Goal: Information Seeking & Learning: Learn about a topic

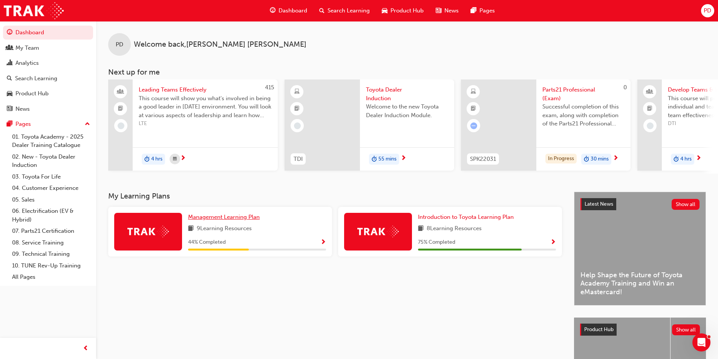
click at [214, 219] on span "Management Learning Plan" at bounding box center [224, 217] width 72 height 7
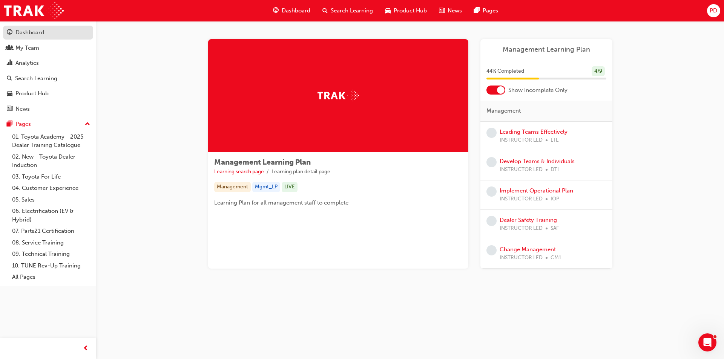
click at [35, 31] on div "Dashboard" at bounding box center [29, 32] width 29 height 9
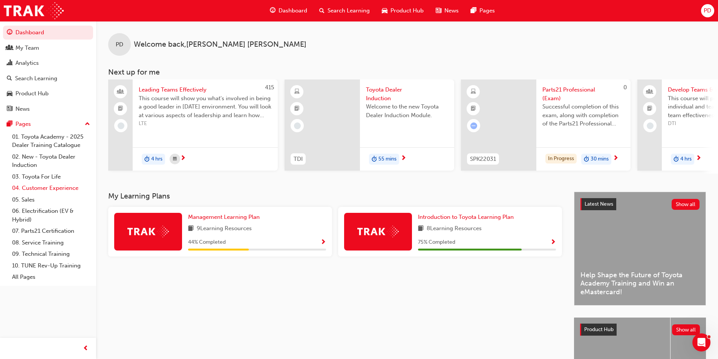
click at [49, 189] on link "04. Customer Experience" at bounding box center [51, 188] width 84 height 12
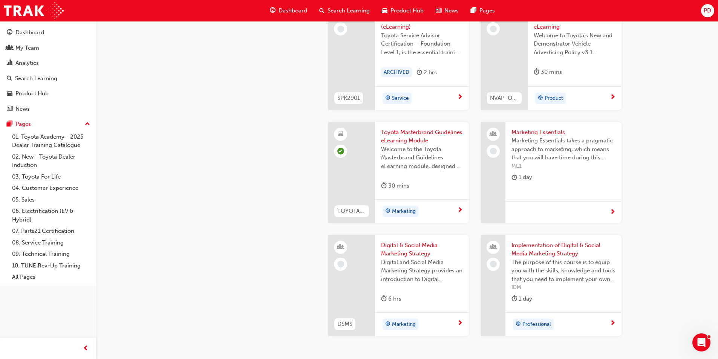
scroll to position [1433, 0]
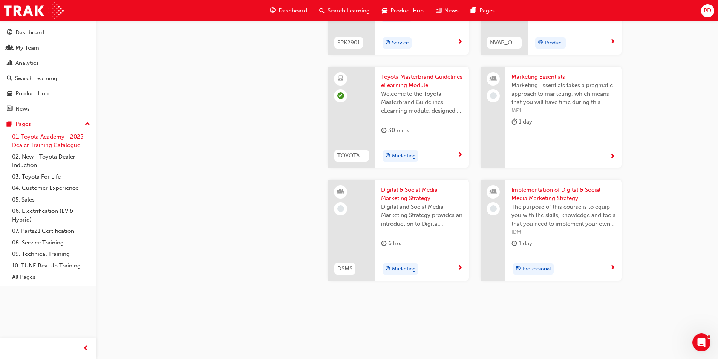
click at [53, 136] on link "01. Toyota Academy - 2025 Dealer Training Catalogue" at bounding box center [51, 141] width 84 height 20
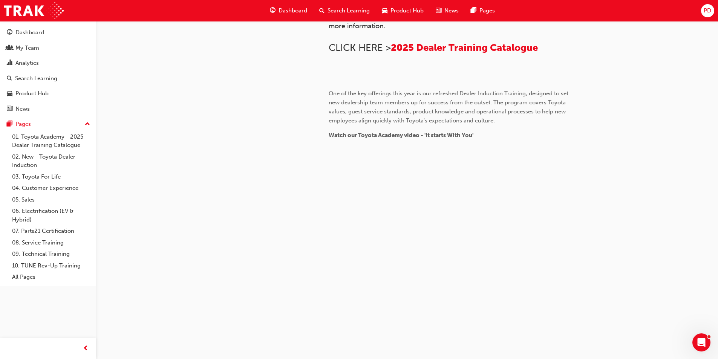
scroll to position [603, 0]
click at [60, 158] on link "02. New - Toyota Dealer Induction" at bounding box center [51, 161] width 84 height 20
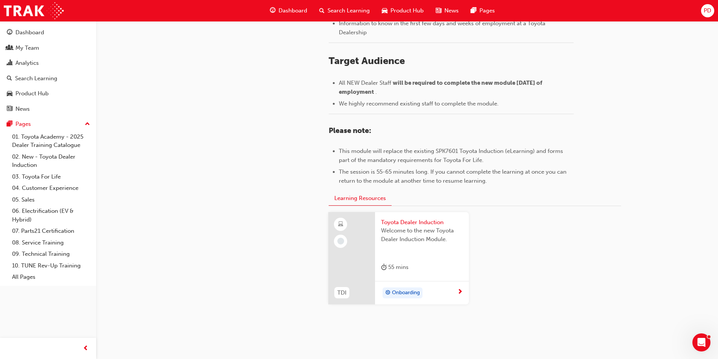
scroll to position [316, 0]
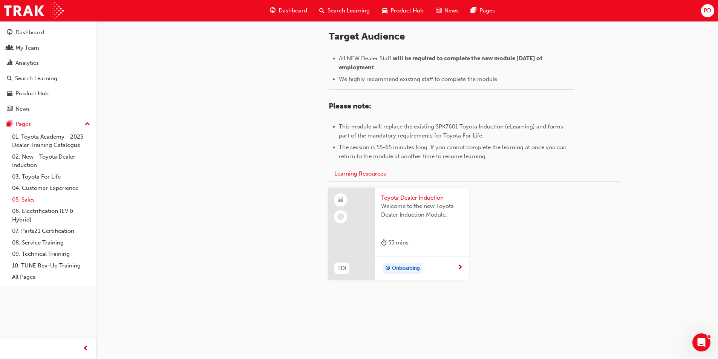
click at [24, 199] on link "05. Sales" at bounding box center [51, 200] width 84 height 12
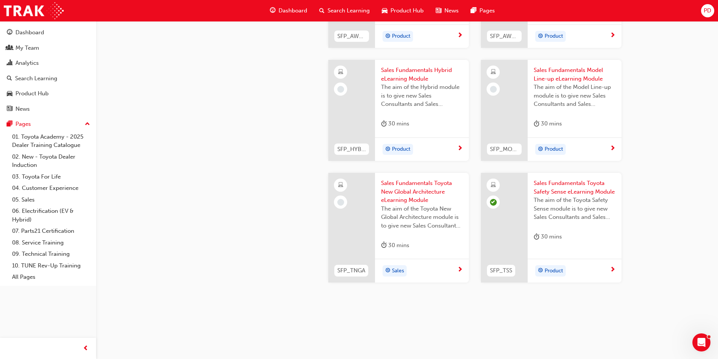
scroll to position [304, 0]
click at [23, 275] on link "All Pages" at bounding box center [51, 277] width 84 height 12
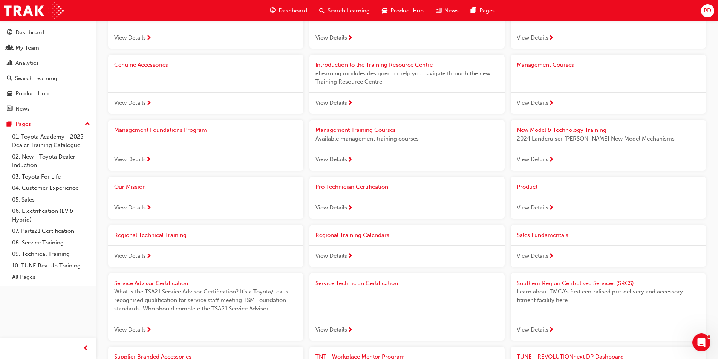
scroll to position [490, 0]
click at [331, 156] on span "View Details" at bounding box center [332, 158] width 32 height 9
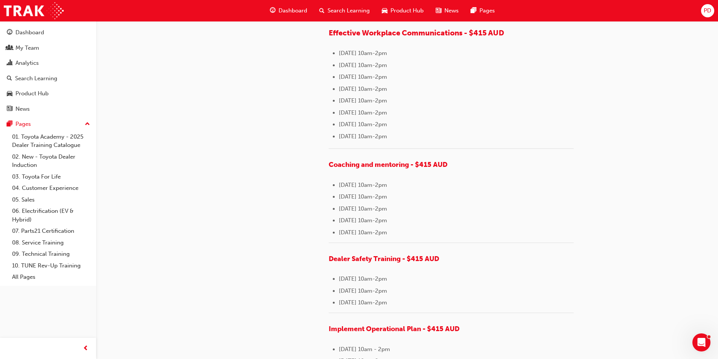
scroll to position [339, 0]
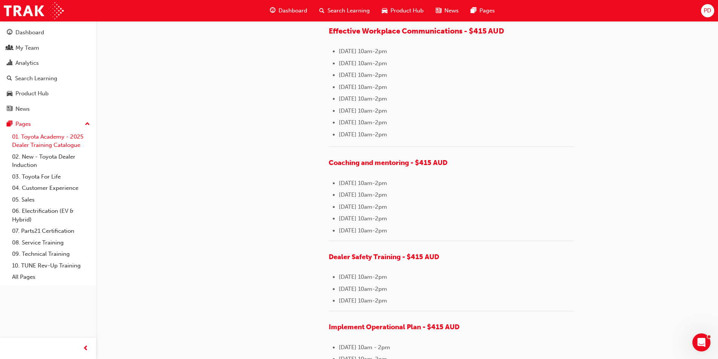
click at [57, 145] on link "01. Toyota Academy - 2025 Dealer Training Catalogue" at bounding box center [51, 141] width 84 height 20
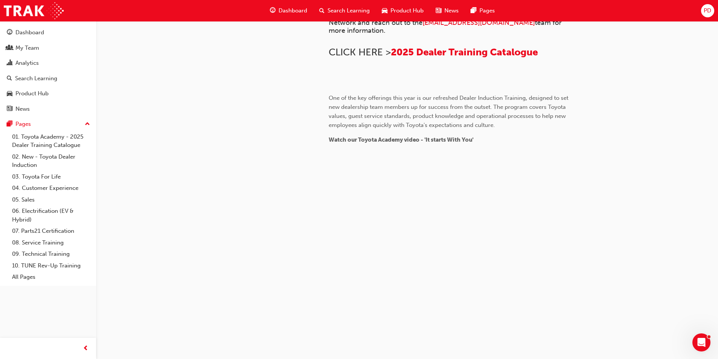
scroll to position [226, 0]
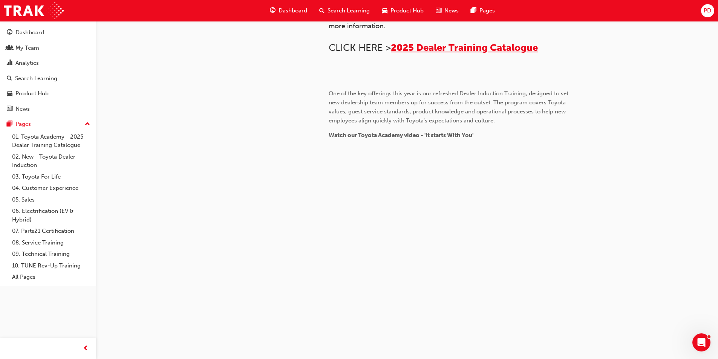
click at [419, 54] on span "2025 Dealer Training Catalogue" at bounding box center [464, 48] width 147 height 12
